Goal: Task Accomplishment & Management: Use online tool/utility

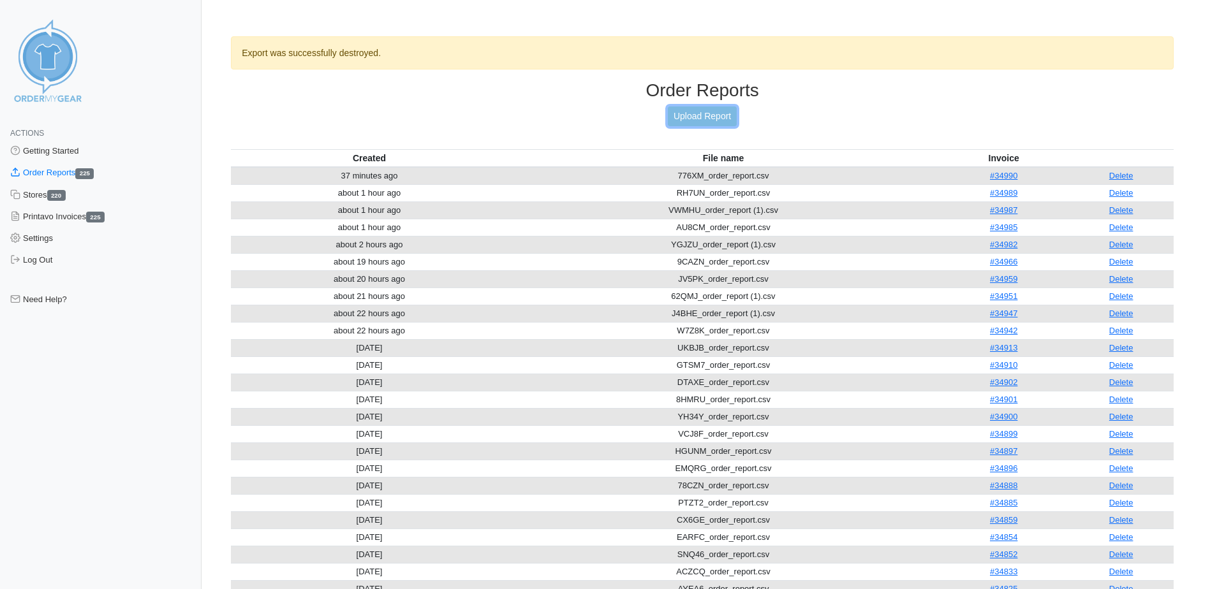
click at [687, 119] on link "Upload Report" at bounding box center [702, 117] width 69 height 20
click at [704, 113] on link "Upload Report" at bounding box center [702, 117] width 69 height 20
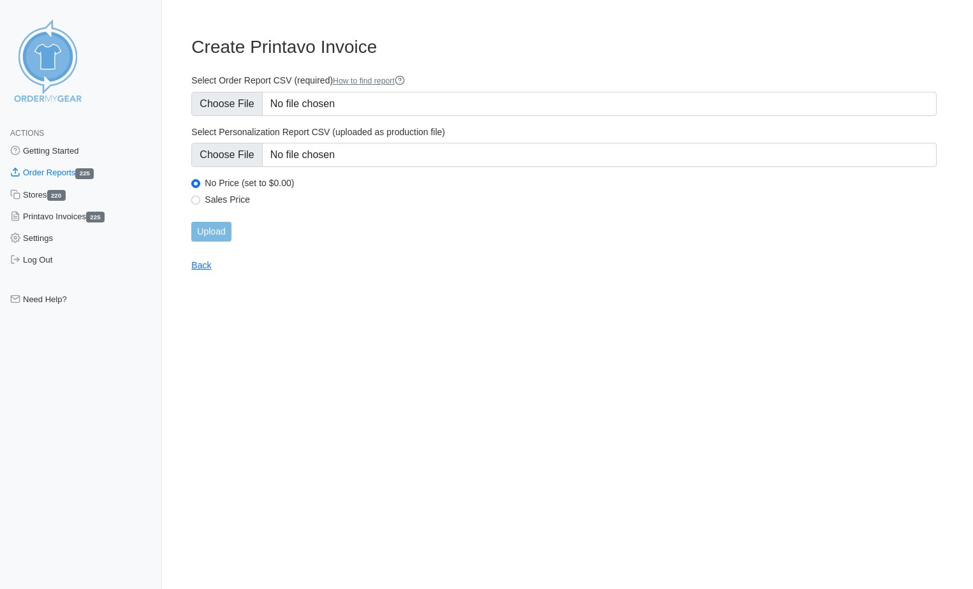
type input "C:\fakepath\4RWHG_order_report (1).csv"
click at [212, 233] on input "Upload" at bounding box center [211, 232] width 40 height 20
